Goal: Information Seeking & Learning: Find specific page/section

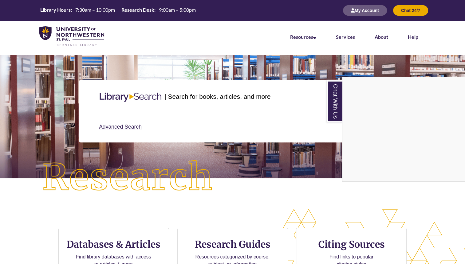
click at [149, 110] on div "Chat With Us" at bounding box center [232, 132] width 465 height 264
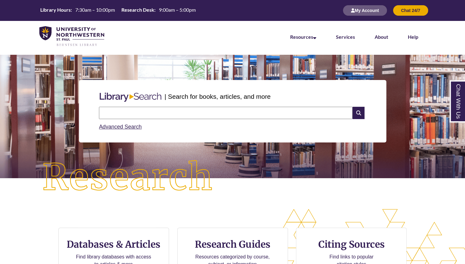
click at [153, 114] on input "text" at bounding box center [226, 113] width 254 height 12
type input "**********"
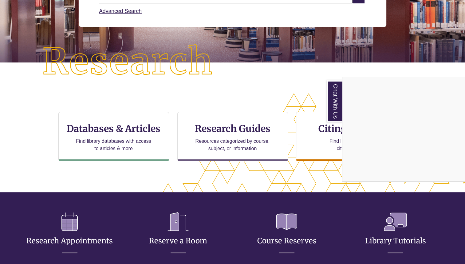
scroll to position [117, 0]
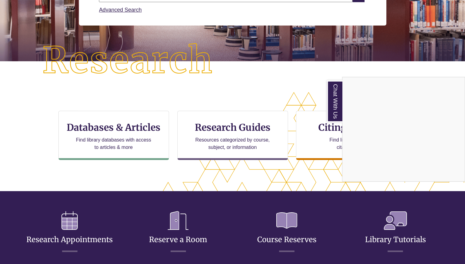
click at [106, 126] on div "Chat With Us" at bounding box center [232, 132] width 465 height 264
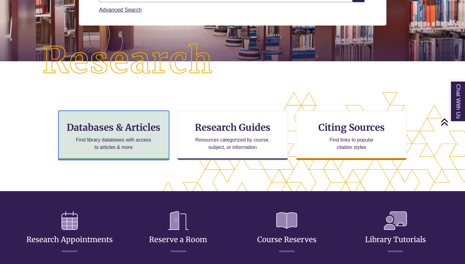
click at [124, 128] on h3 "Databases & Articles" at bounding box center [114, 128] width 100 height 12
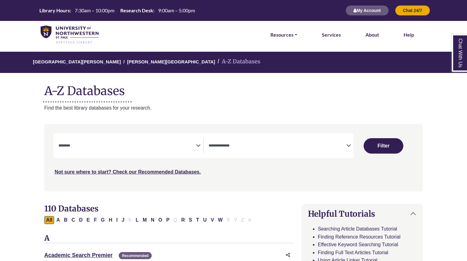
select select "Database Subject Filter"
select select "Database Types Filter"
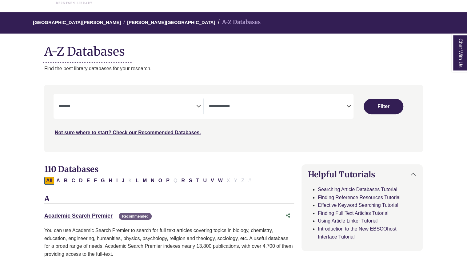
scroll to position [42, 0]
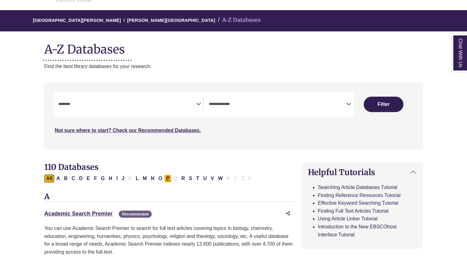
click at [164, 179] on button "P" at bounding box center [167, 178] width 7 height 8
select select "Database Subject Filter"
select select "Database Types Filter"
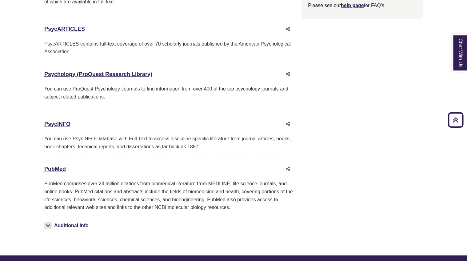
scroll to position [781, 0]
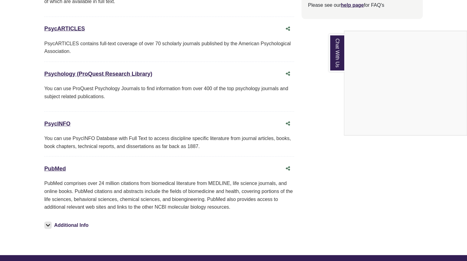
click at [55, 164] on div "Chat With Us" at bounding box center [233, 130] width 467 height 261
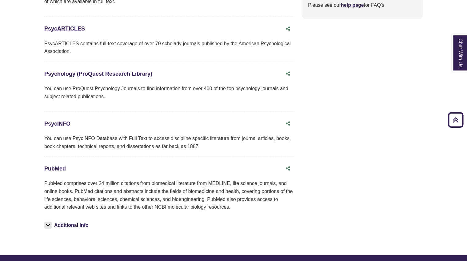
click at [58, 165] on link "PubMed This link opens in a new window" at bounding box center [55, 168] width 22 height 6
